Goal: Information Seeking & Learning: Check status

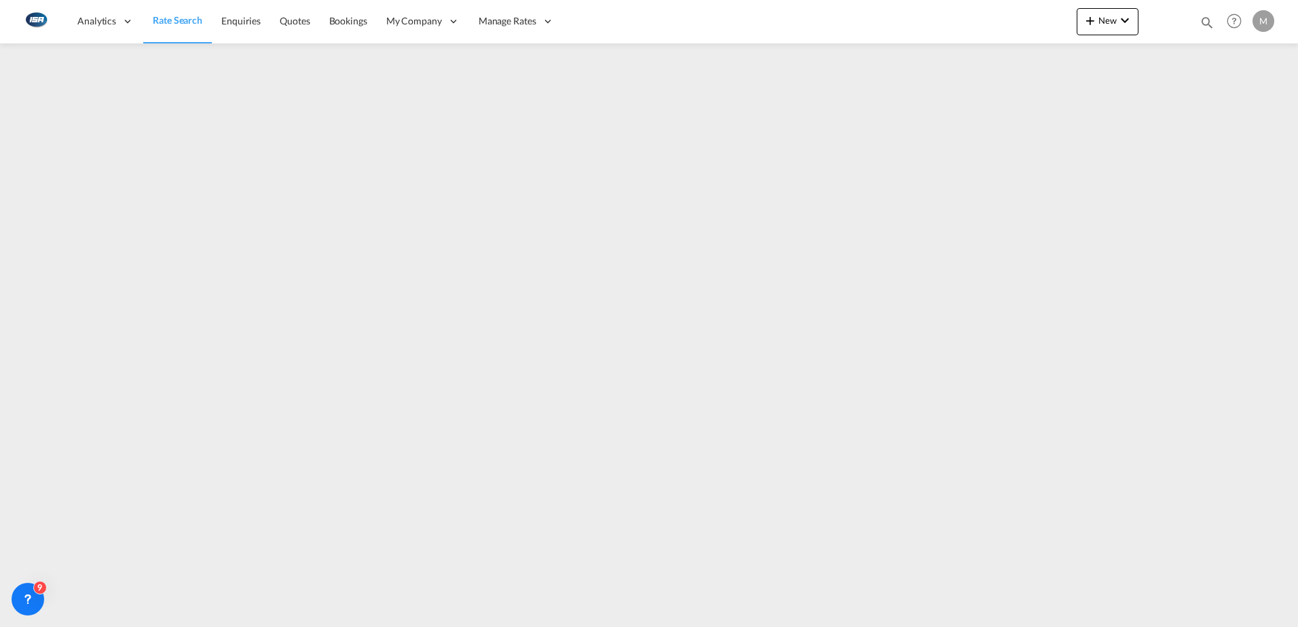
click at [1261, 24] on div "M" at bounding box center [1264, 21] width 22 height 22
click at [1240, 104] on button "Logout" at bounding box center [1248, 103] width 88 height 27
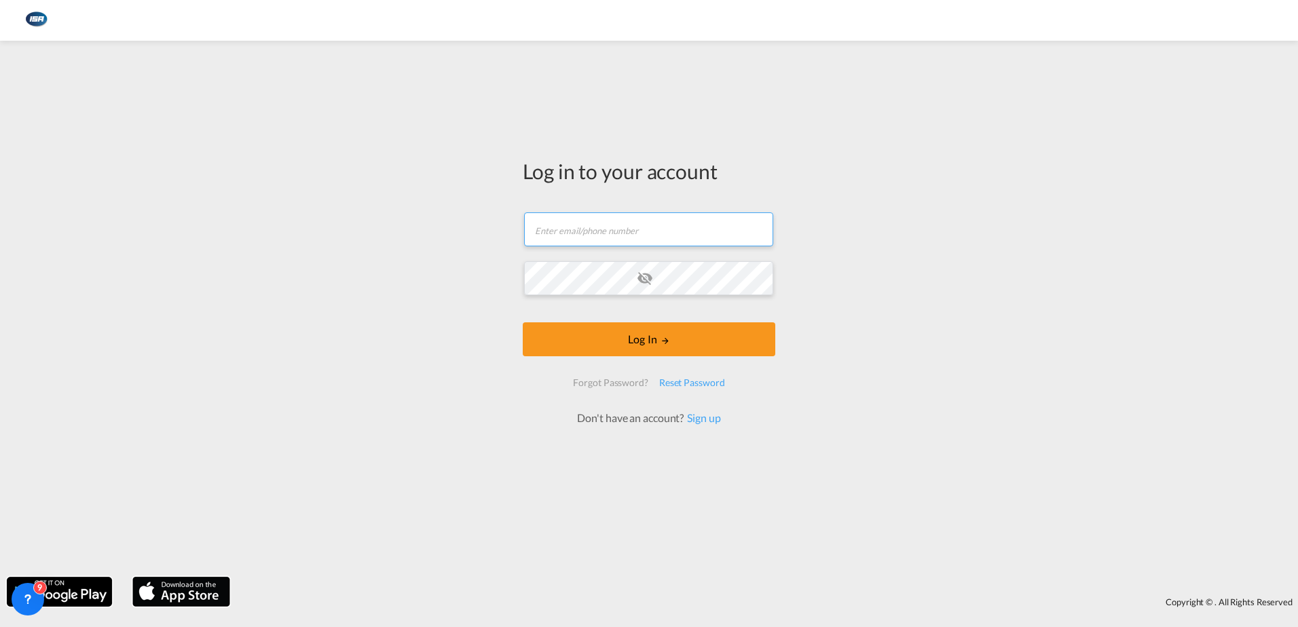
type input "[EMAIL_ADDRESS][DOMAIN_NAME]"
